Goal: Check status: Check status

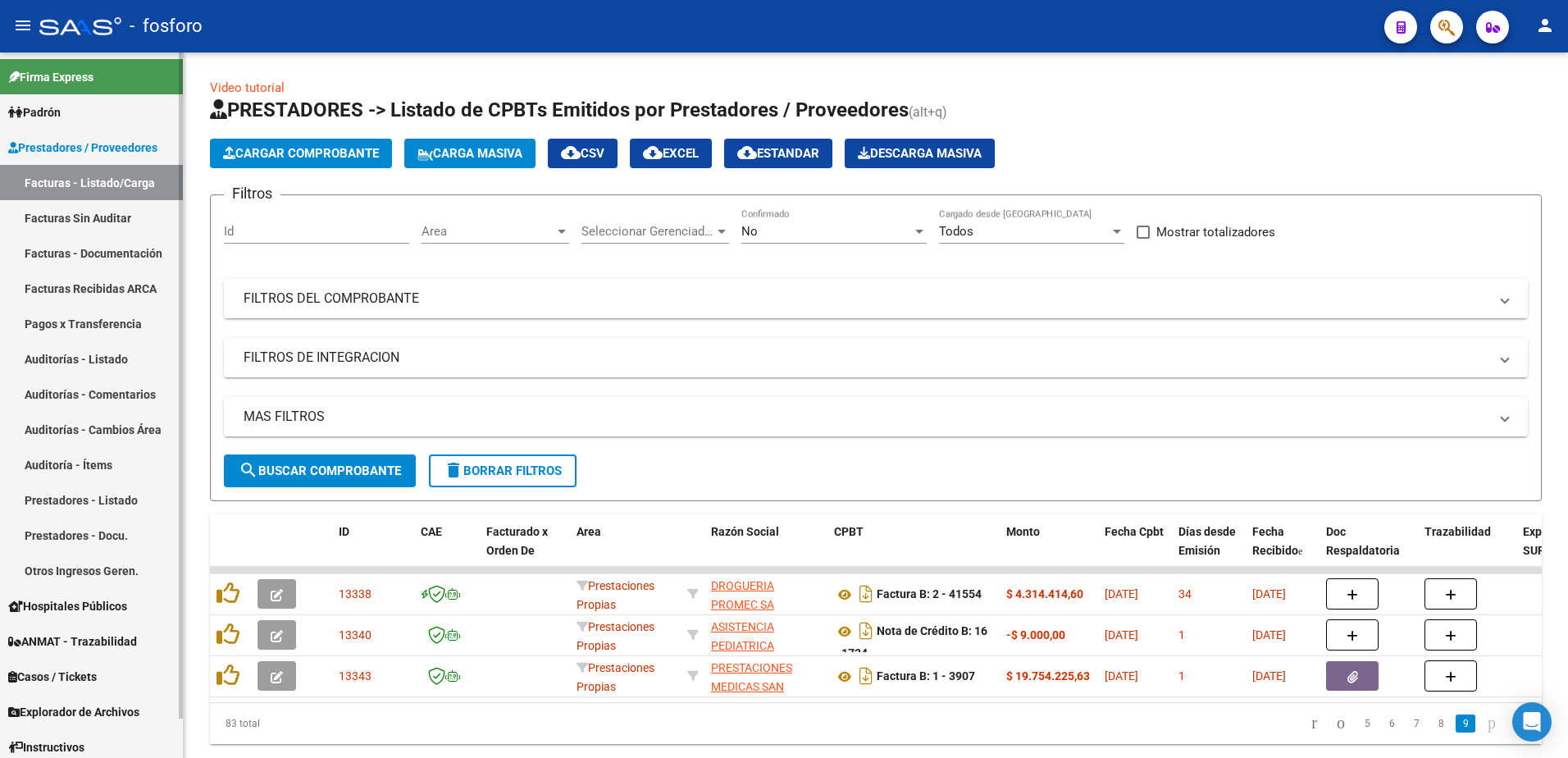
scroll to position [51, 0]
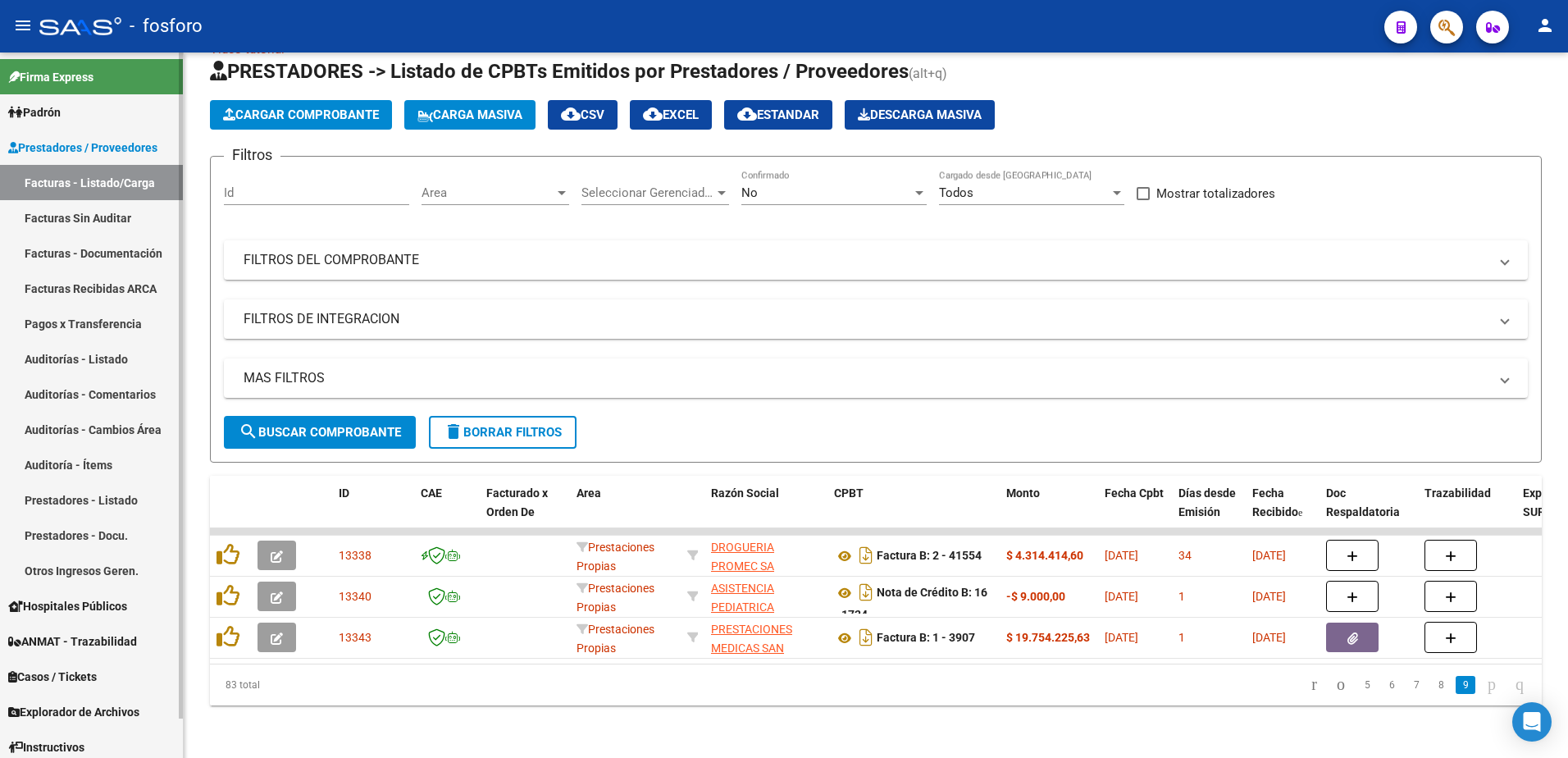
click at [57, 117] on span "Padrón" at bounding box center [34, 112] width 52 height 18
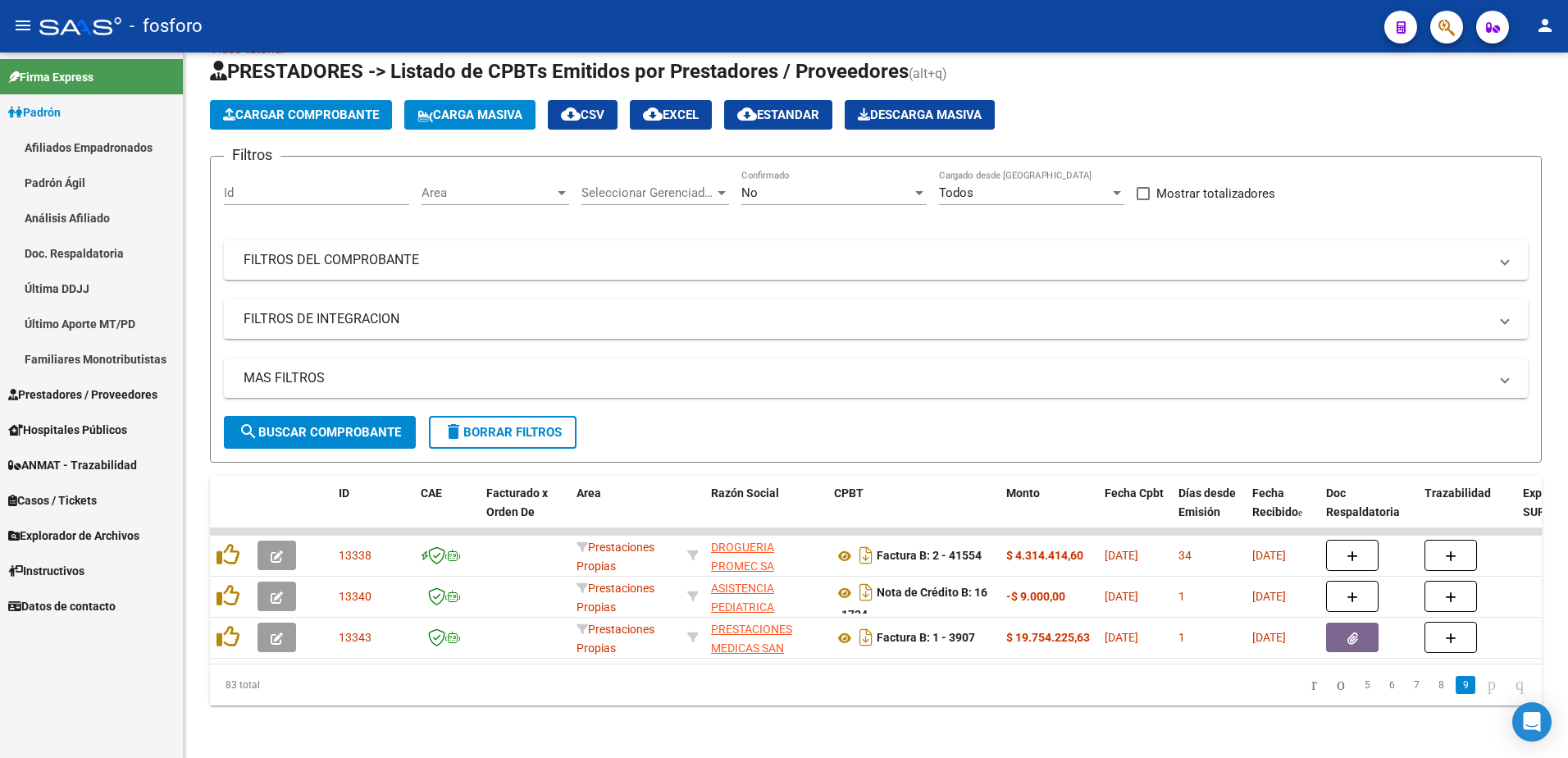
click at [73, 289] on link "Última DDJJ" at bounding box center [91, 288] width 183 height 35
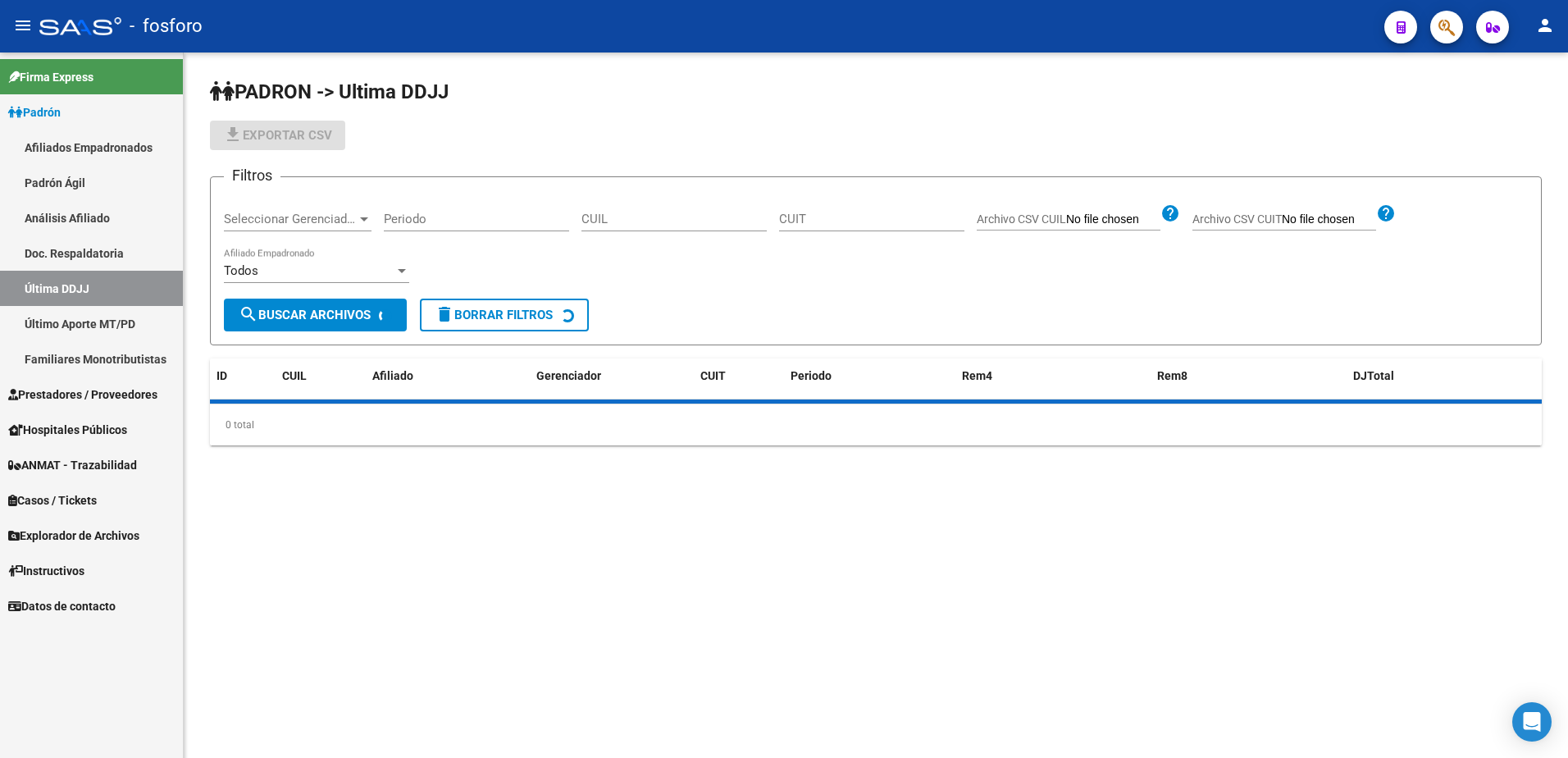
click at [637, 212] on input "CUIL" at bounding box center [674, 219] width 185 height 14
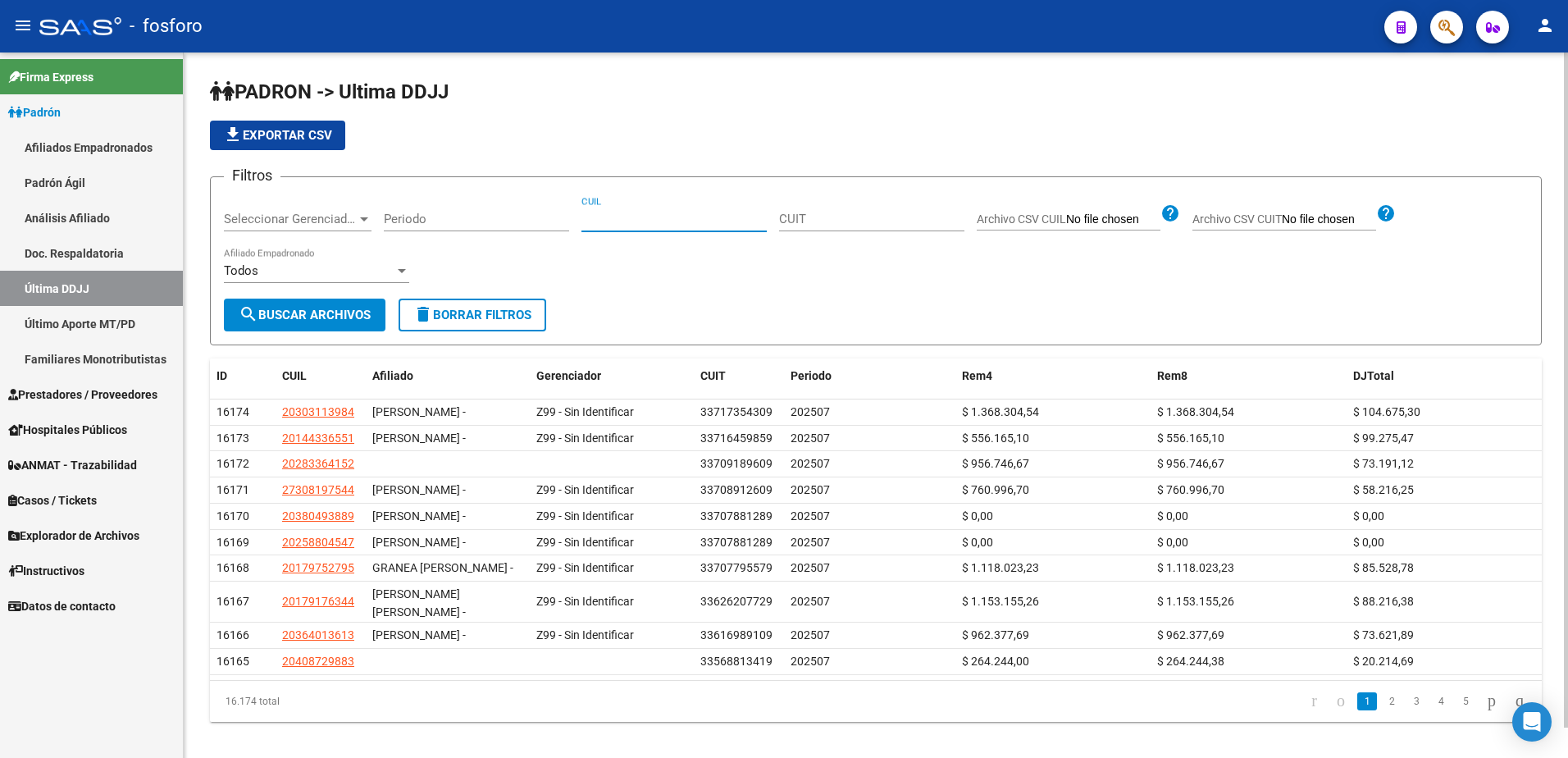
paste input "23287851669"
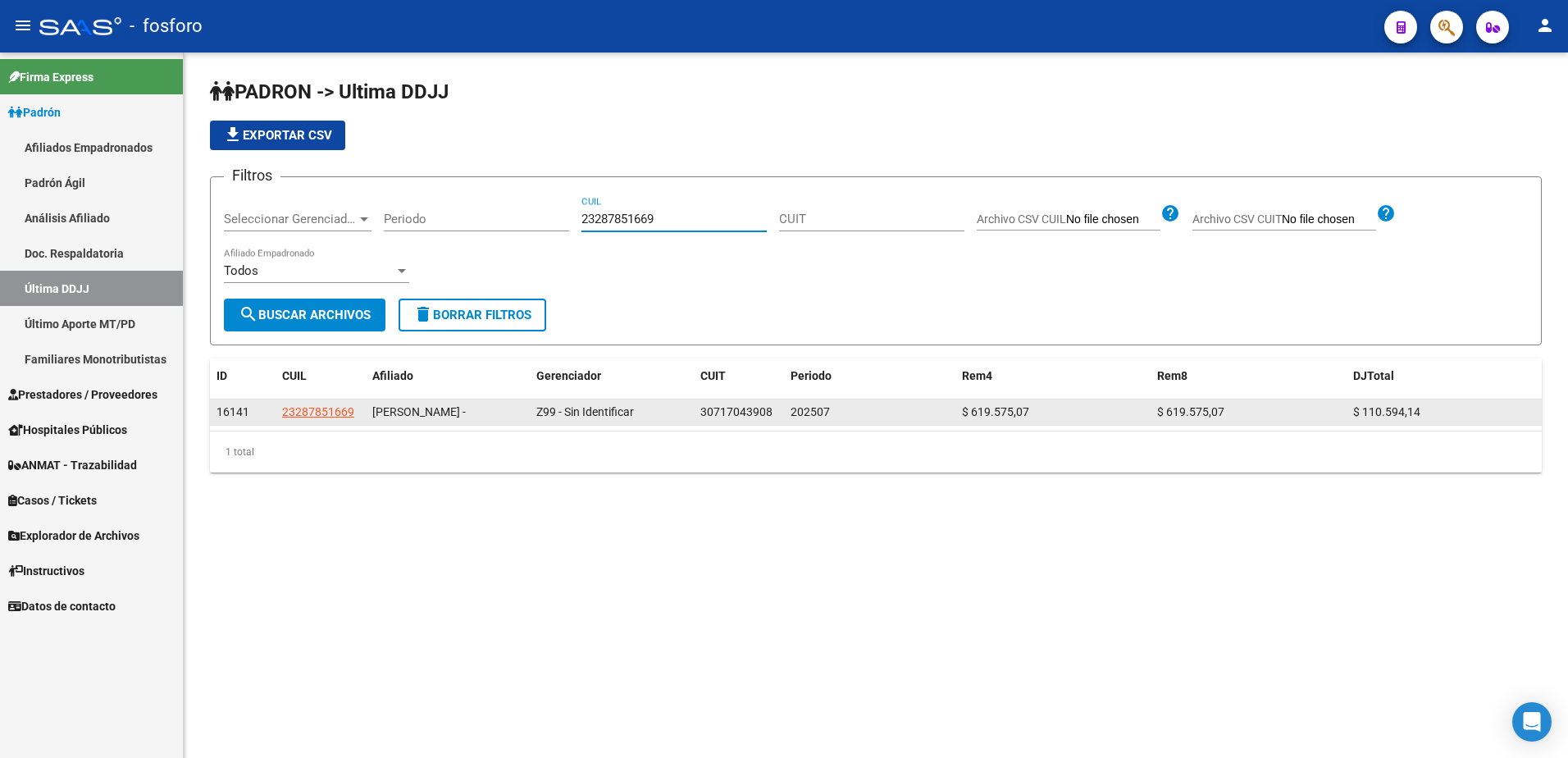
type input "23287851669"
click at [331, 413] on span "23287851669" at bounding box center [318, 412] width 72 height 14
type textarea "23287851669"
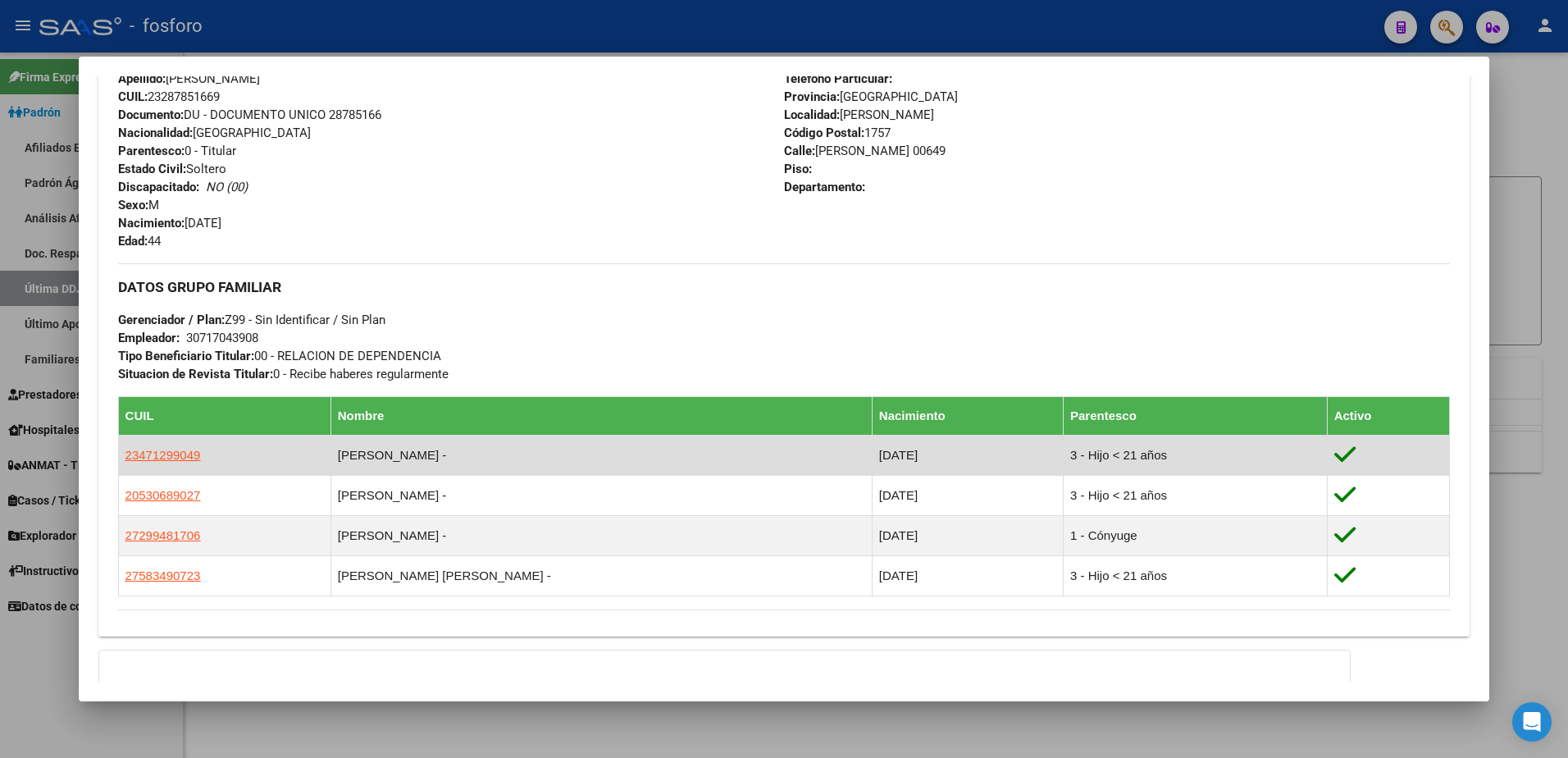
scroll to position [602, 0]
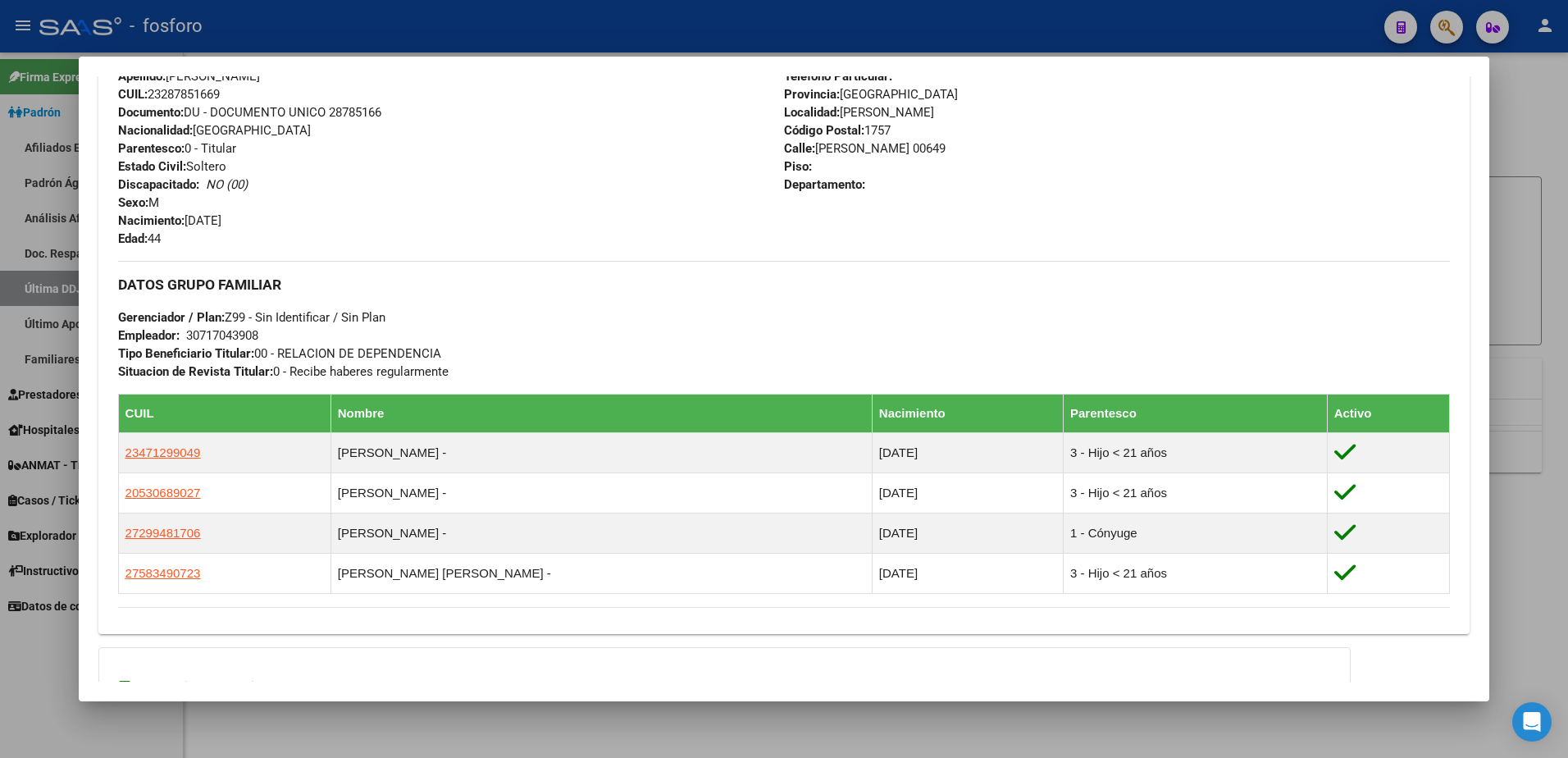
click at [1547, 355] on div at bounding box center [784, 379] width 1568 height 758
